Goal: Task Accomplishment & Management: Manage account settings

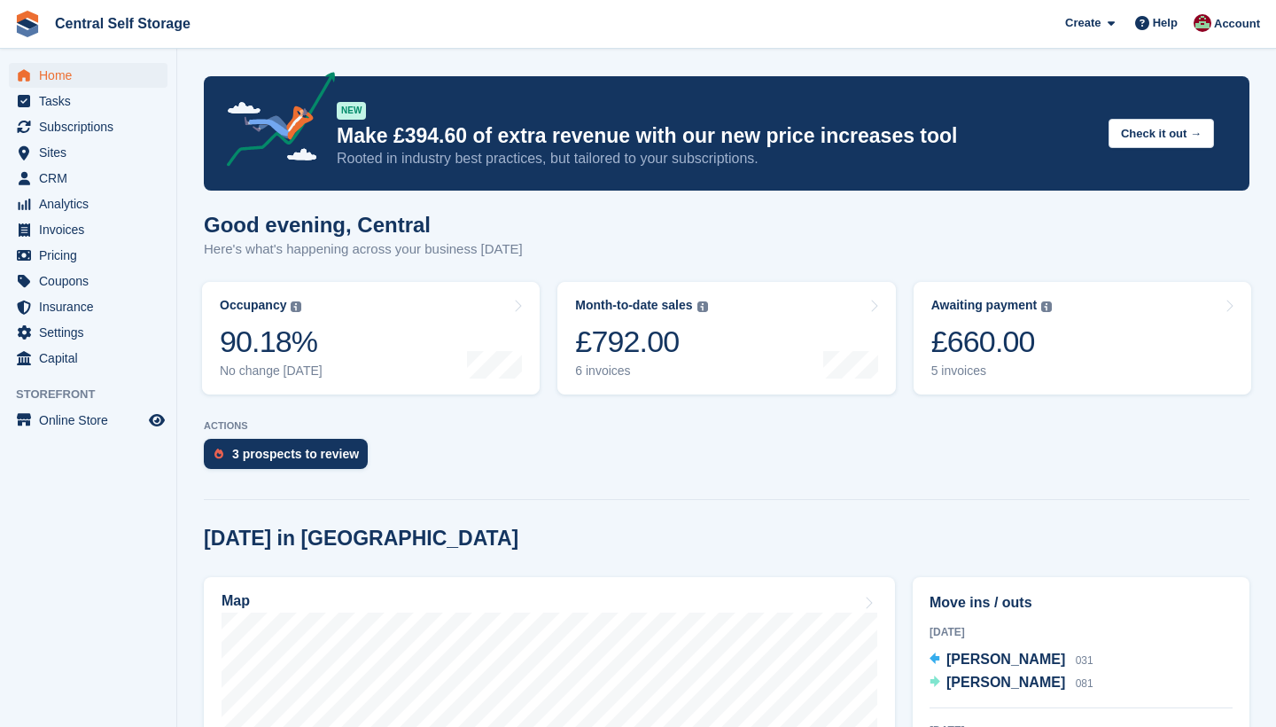
scroll to position [682, 0]
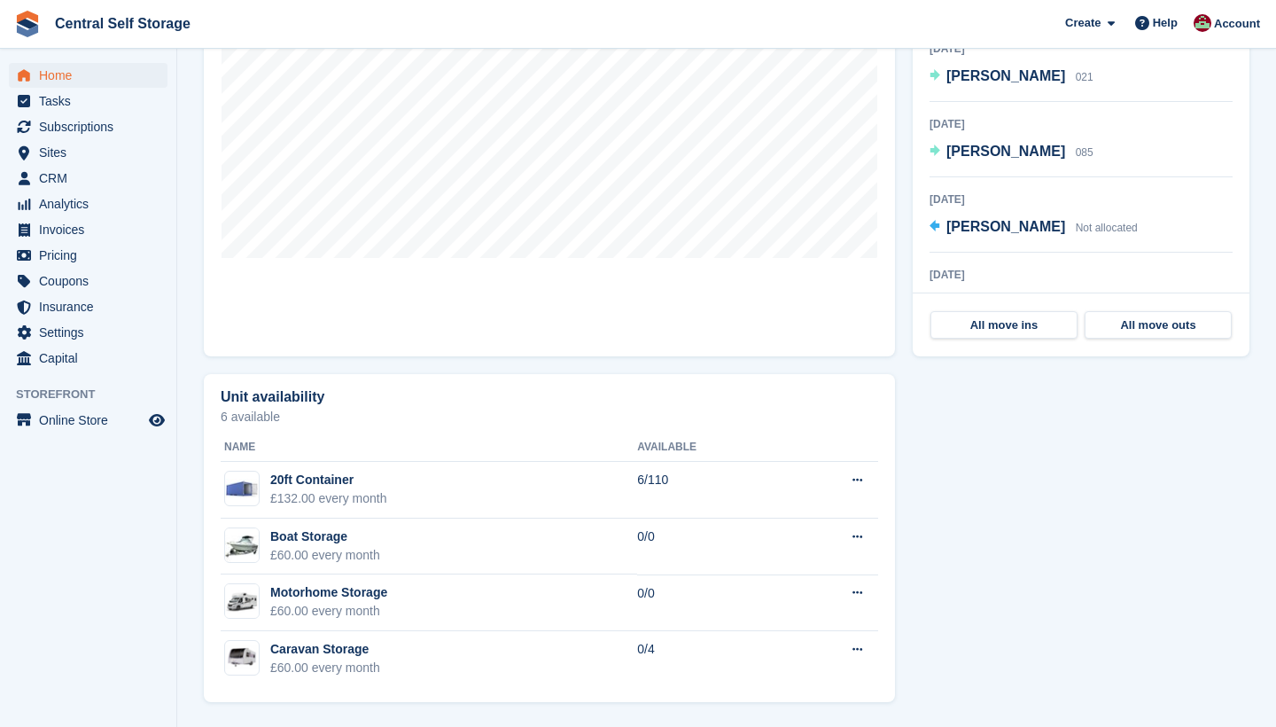
click at [72, 87] on span "Home" at bounding box center [92, 75] width 106 height 25
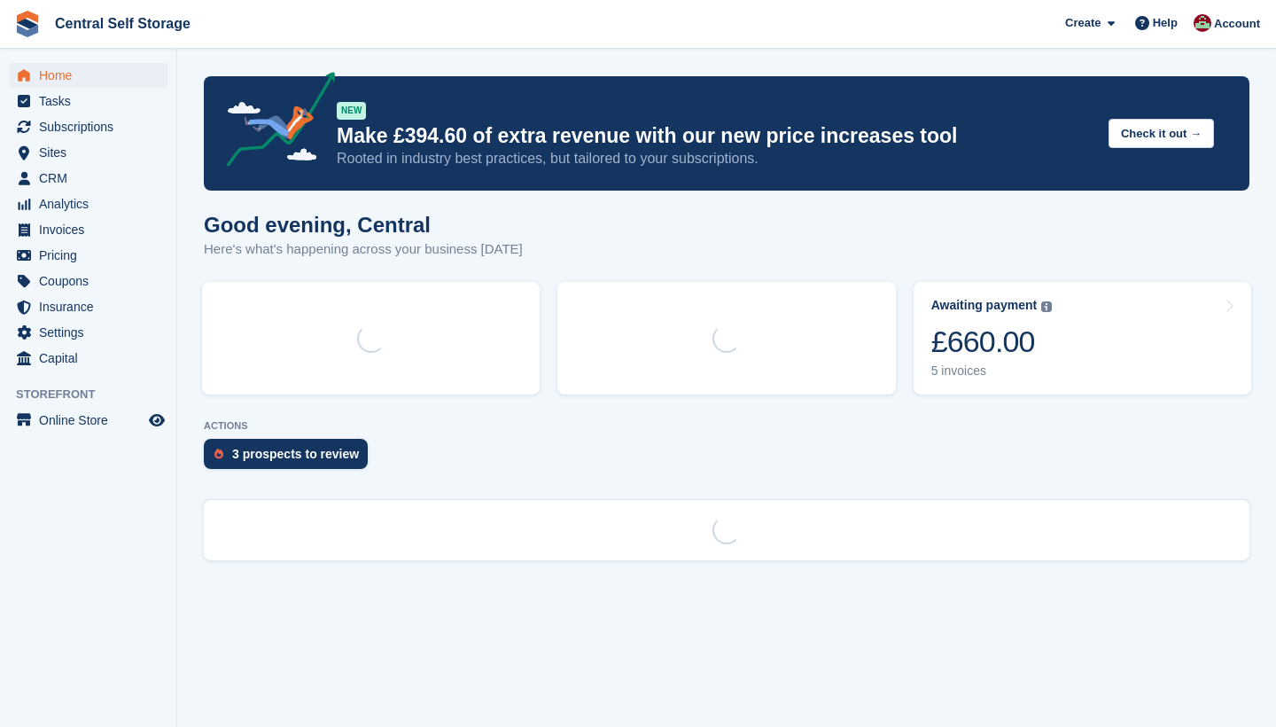
scroll to position [0, 0]
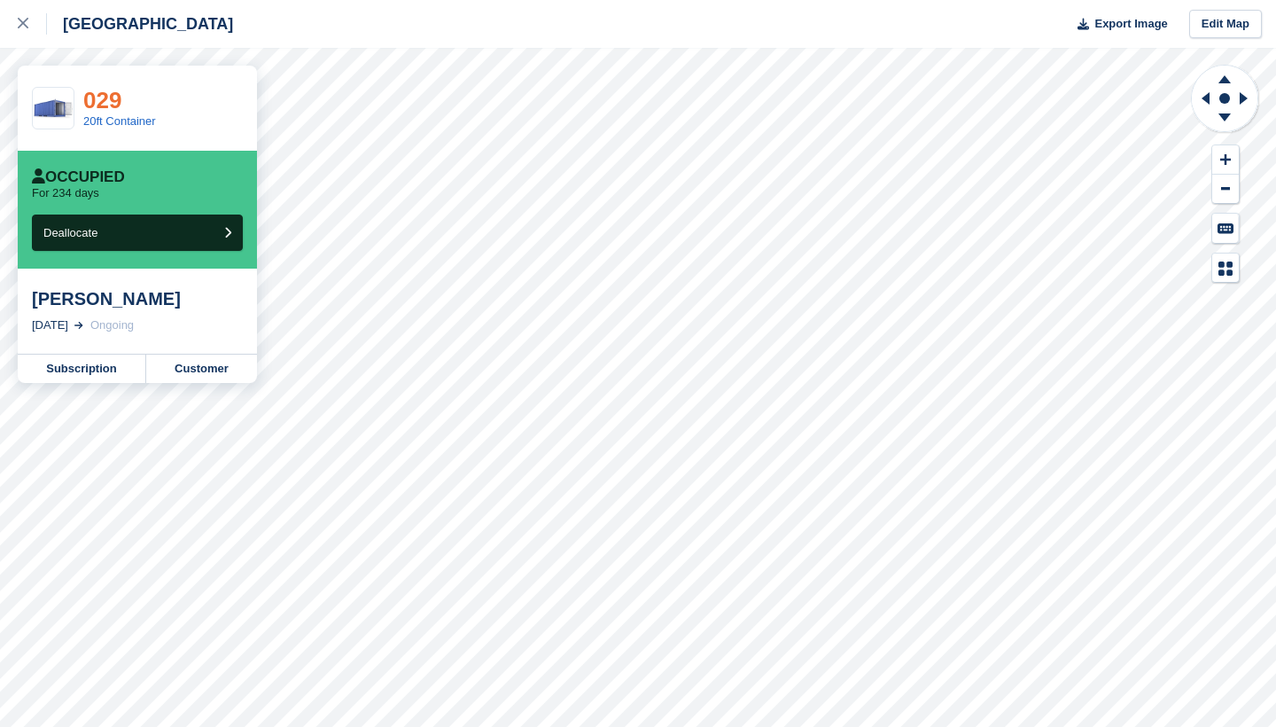
click at [86, 98] on link "029" at bounding box center [102, 100] width 38 height 27
click at [169, 354] on link "Customer" at bounding box center [201, 368] width 111 height 28
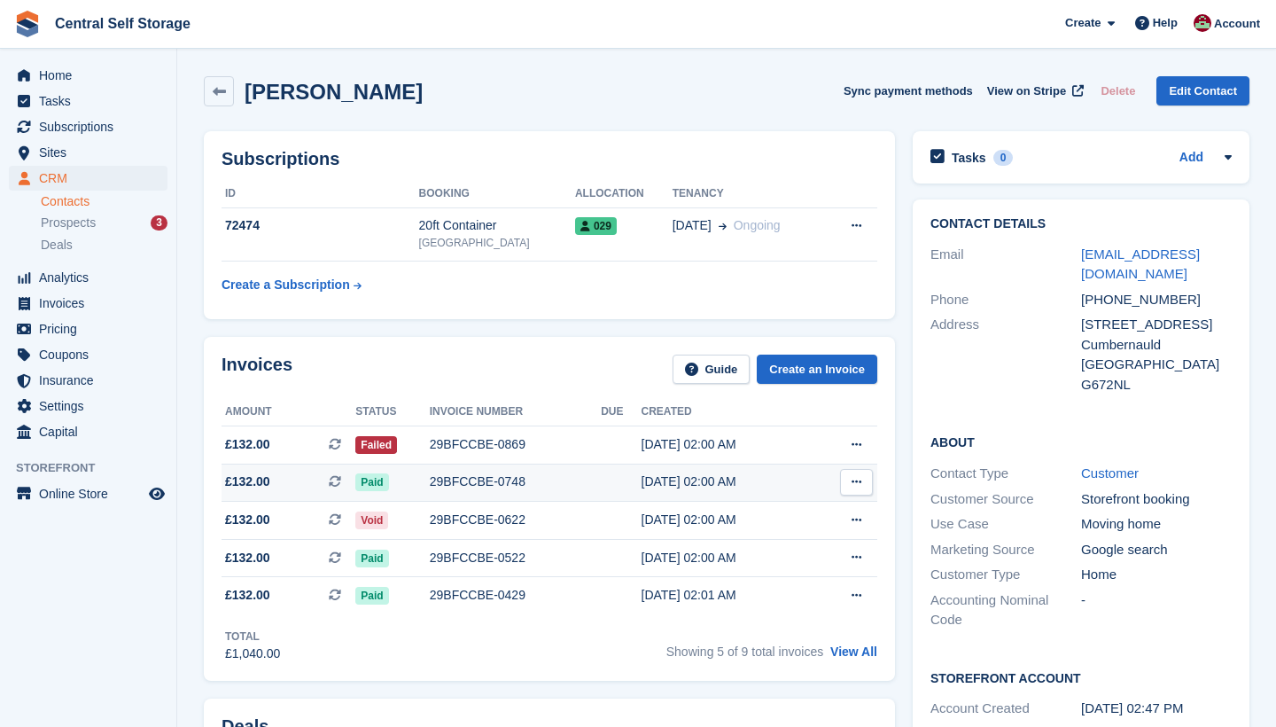
click at [856, 475] on button at bounding box center [856, 482] width 33 height 27
click at [857, 476] on icon at bounding box center [857, 482] width 10 height 12
click at [1036, 90] on span "View on Stripe" at bounding box center [1026, 91] width 79 height 18
click at [574, 273] on table "ID Booking Allocation Tenancy 72474 20ft Container Bonnybridge Site 029 13 Feb …" at bounding box center [550, 241] width 656 height 122
click at [102, 74] on span "Home" at bounding box center [92, 75] width 106 height 25
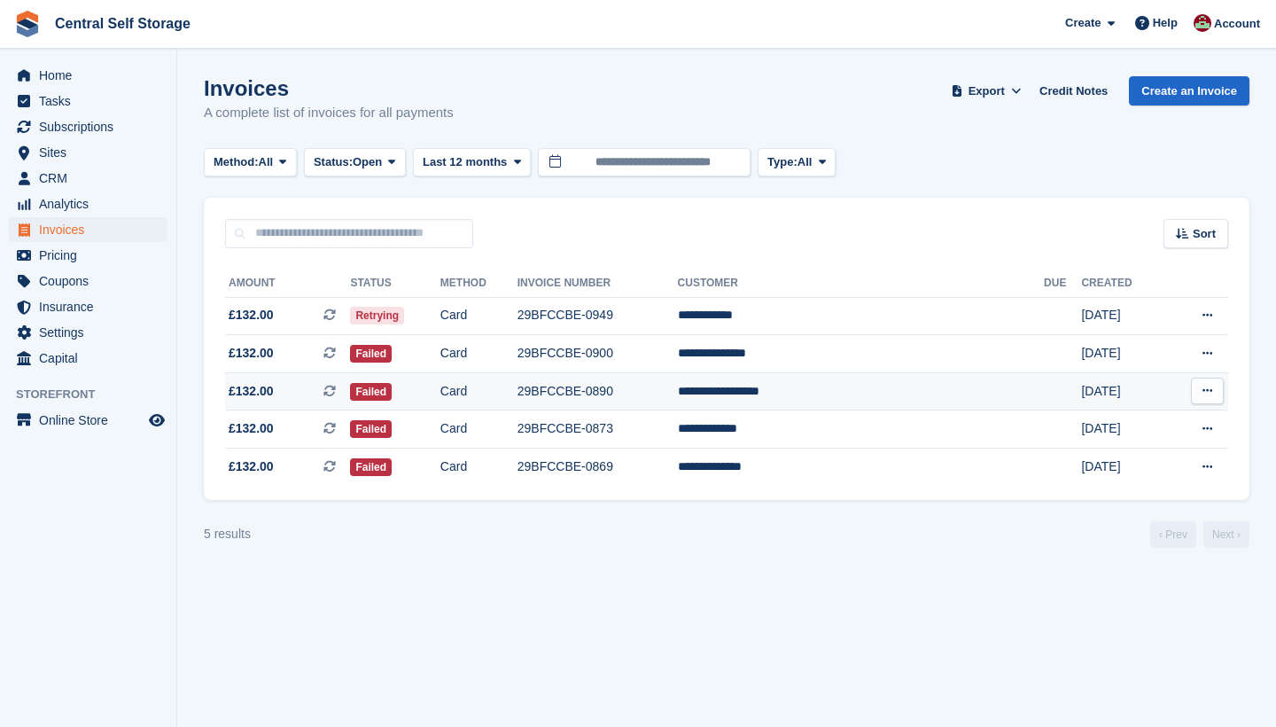
click at [858, 401] on td "**********" at bounding box center [861, 391] width 367 height 38
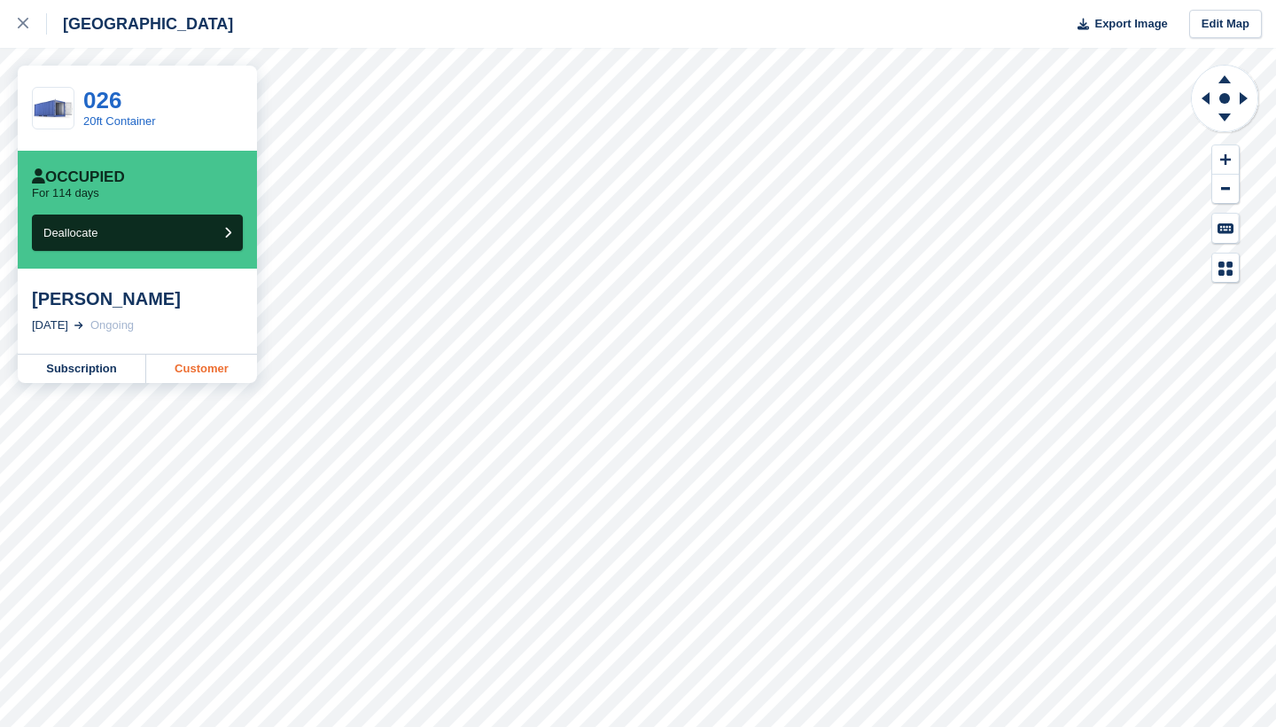
click at [192, 362] on link "Customer" at bounding box center [201, 368] width 111 height 28
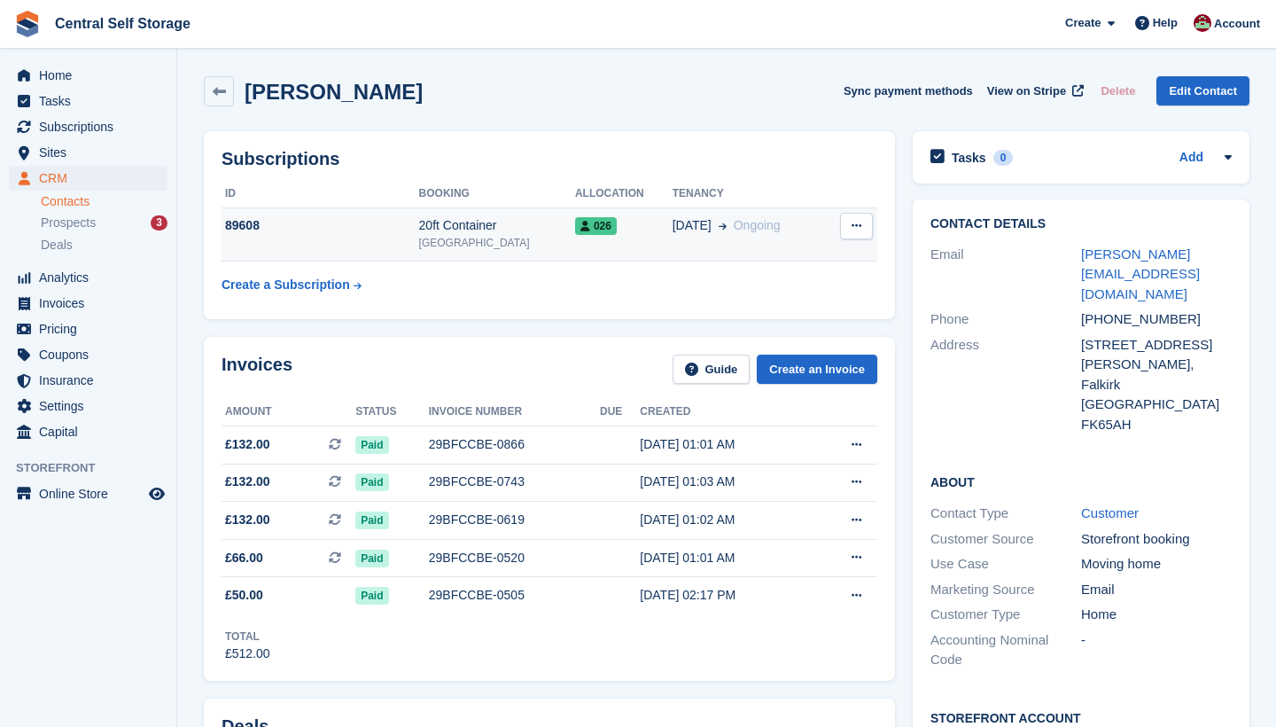
click at [865, 222] on button at bounding box center [856, 226] width 33 height 27
click at [794, 255] on p "Cancel subscription" at bounding box center [788, 260] width 154 height 23
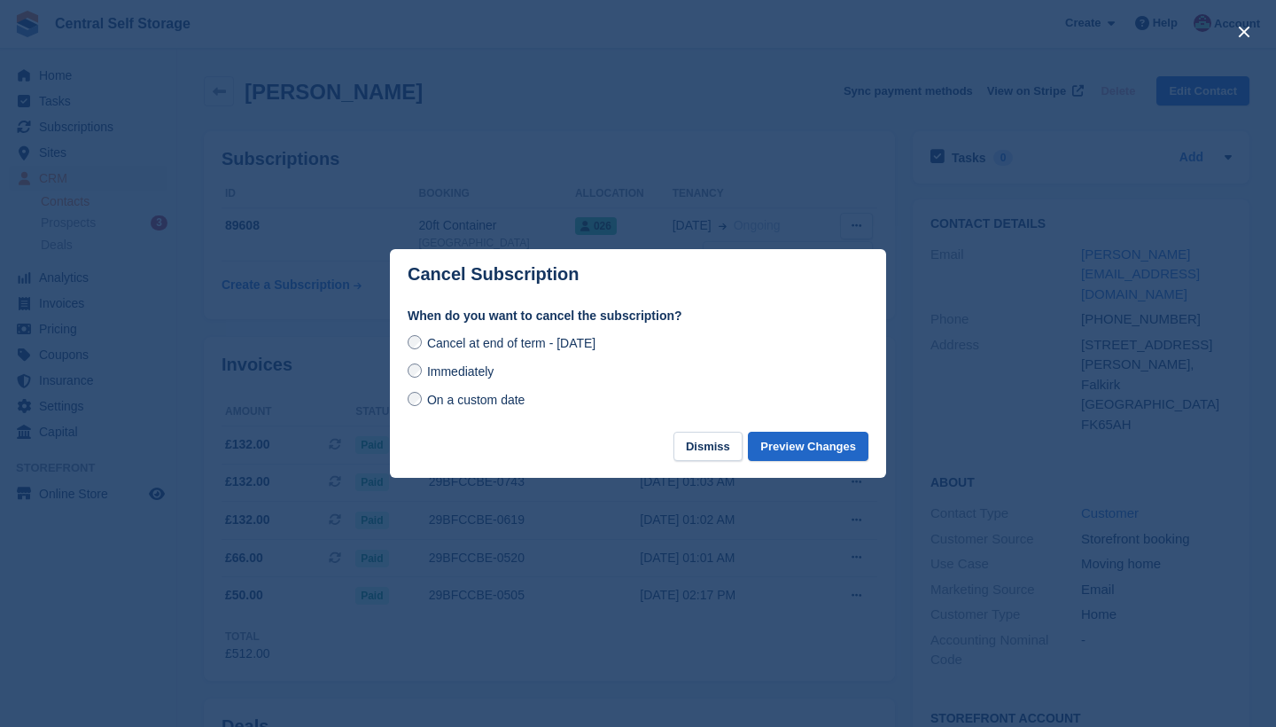
click at [465, 377] on span "Immediately" at bounding box center [460, 371] width 66 height 14
click at [806, 445] on button "Preview Changes" at bounding box center [808, 446] width 121 height 29
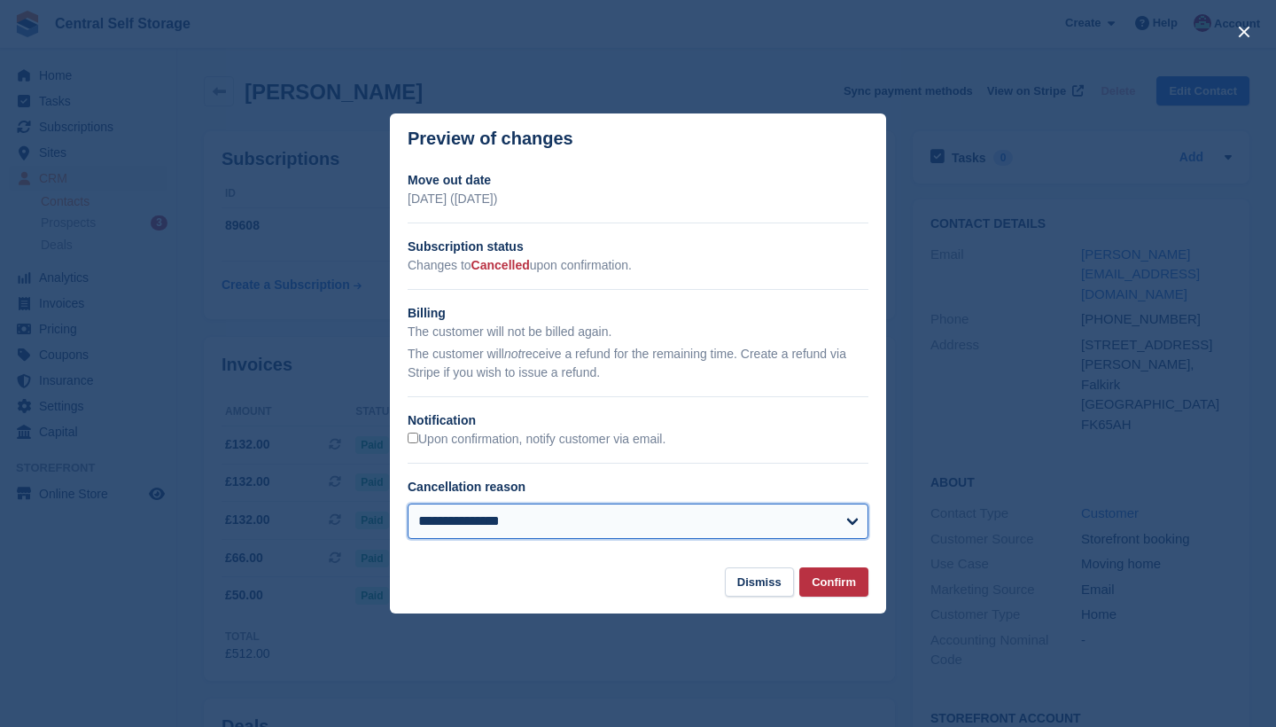
select select "**********"
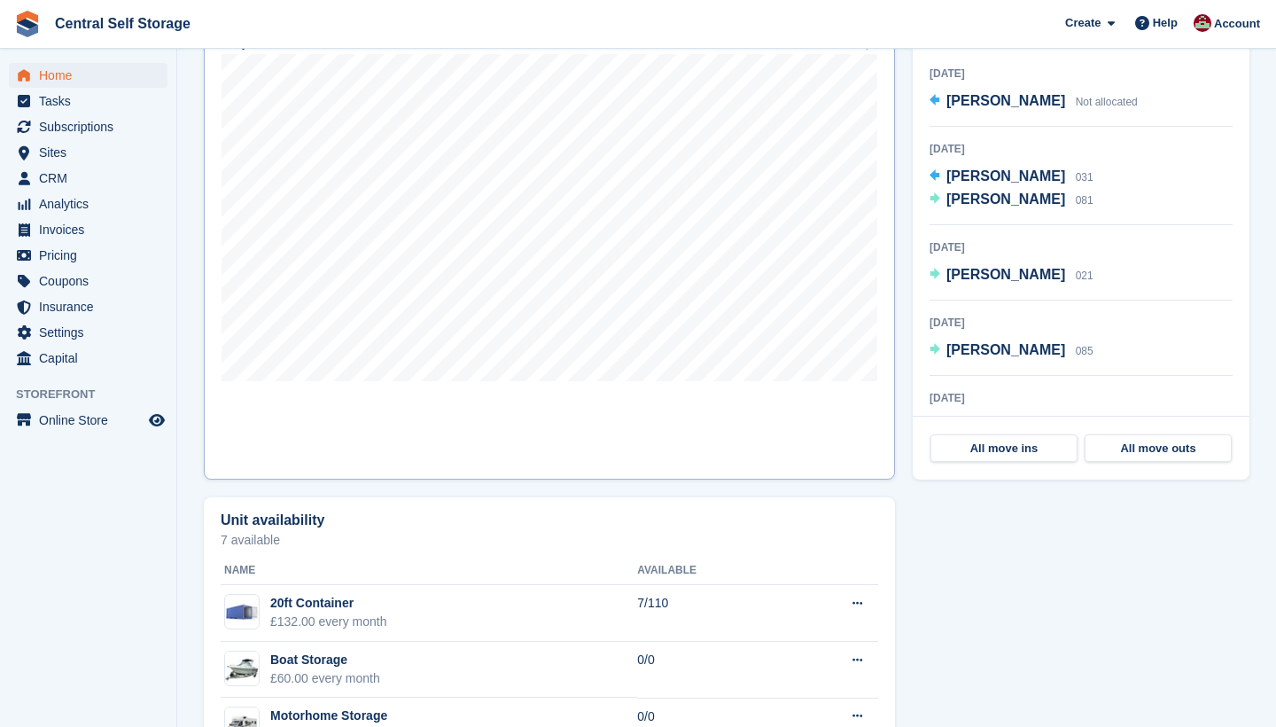
scroll to position [549, 0]
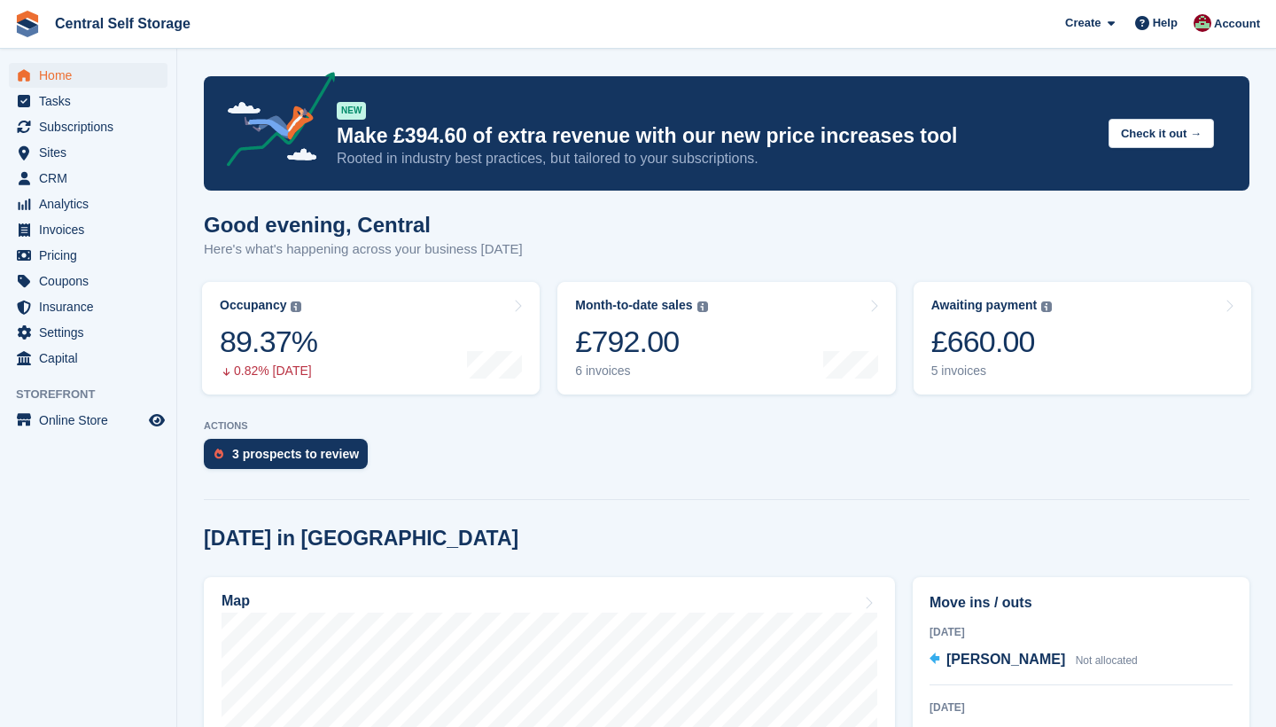
click at [772, 474] on div "3 prospects to review" at bounding box center [727, 458] width 1046 height 39
